Goal: Transaction & Acquisition: Purchase product/service

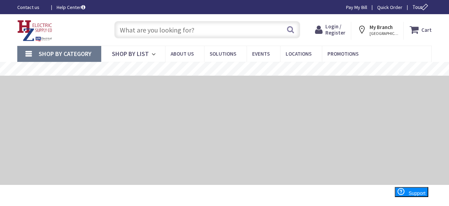
click at [342, 26] on span "Login / Register" at bounding box center [335, 29] width 20 height 13
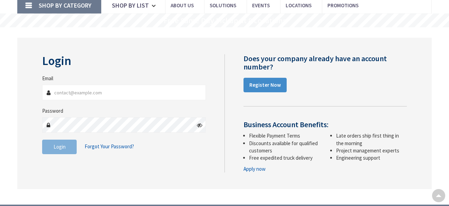
scroll to position [77, 0]
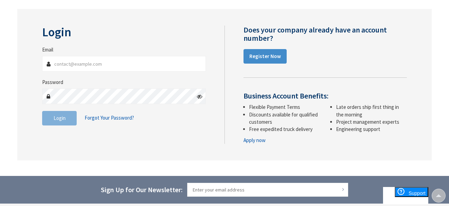
type input "[PERSON_NAME][EMAIL_ADDRESS][DOMAIN_NAME]"
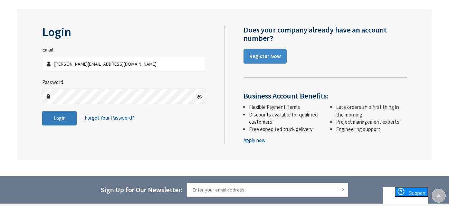
click at [62, 113] on button "Login" at bounding box center [59, 118] width 35 height 14
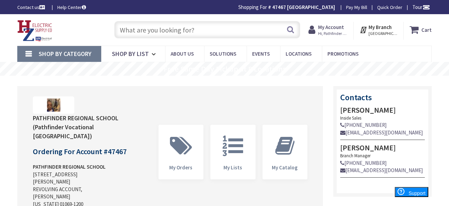
click at [136, 27] on input "text" at bounding box center [207, 29] width 186 height 17
click at [197, 95] on div "Upload Logo [GEOGRAPHIC_DATA] (Pathfinder Vocational [GEOGRAPHIC_DATA]) Orderin…" at bounding box center [169, 152] width 305 height 132
click at [197, 96] on div "Upload Logo [GEOGRAPHIC_DATA] (Pathfinder Vocational [GEOGRAPHIC_DATA]) Orderin…" at bounding box center [169, 152] width 305 height 132
click at [175, 33] on input "text" at bounding box center [207, 29] width 186 height 17
click at [277, 79] on div "Upload Logo [GEOGRAPHIC_DATA] (Pathfinder Vocational [GEOGRAPHIC_DATA]) Orderin…" at bounding box center [224, 152] width 414 height 153
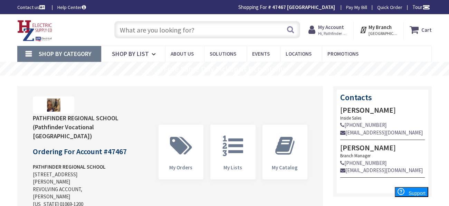
click at [143, 33] on input "text" at bounding box center [207, 29] width 186 height 17
click at [356, 55] on link "Promotions" at bounding box center [345, 54] width 47 height 16
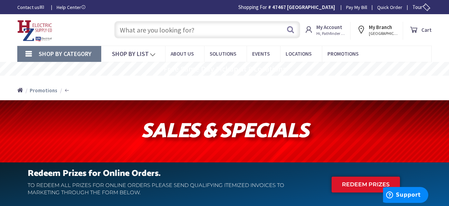
click at [187, 30] on input "text" at bounding box center [207, 29] width 186 height 17
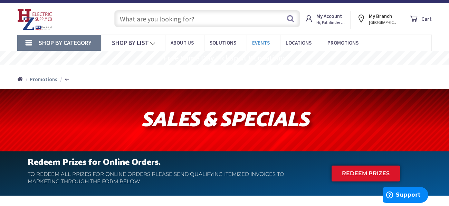
scroll to position [11, 0]
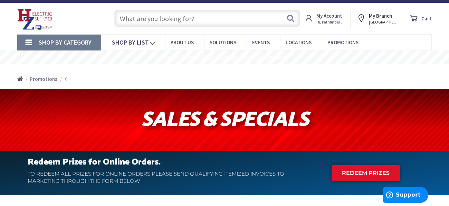
click at [111, 13] on div "Search" at bounding box center [205, 18] width 189 height 22
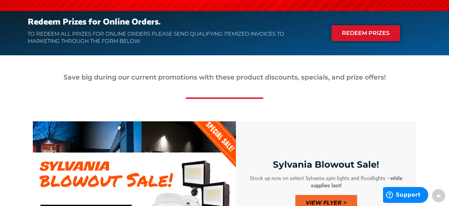
scroll to position [0, 0]
